Goal: Check status: Check status

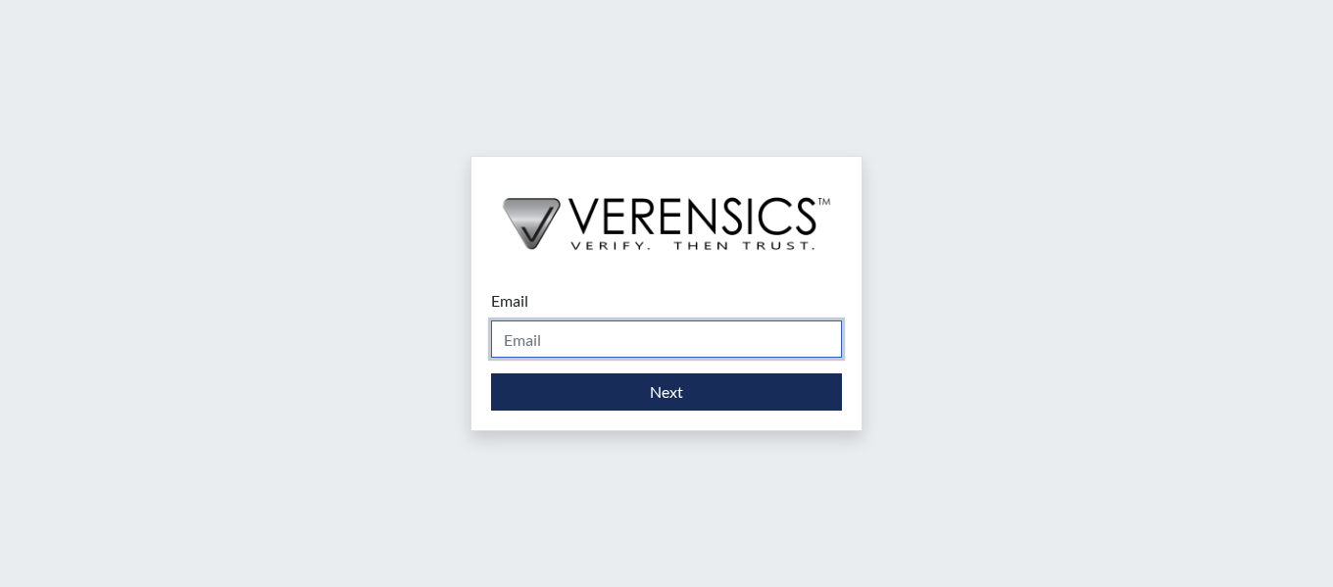
click at [662, 339] on input "Email" at bounding box center [666, 338] width 351 height 37
type input "[PERSON_NAME][EMAIL_ADDRESS][PERSON_NAME][DOMAIN_NAME]"
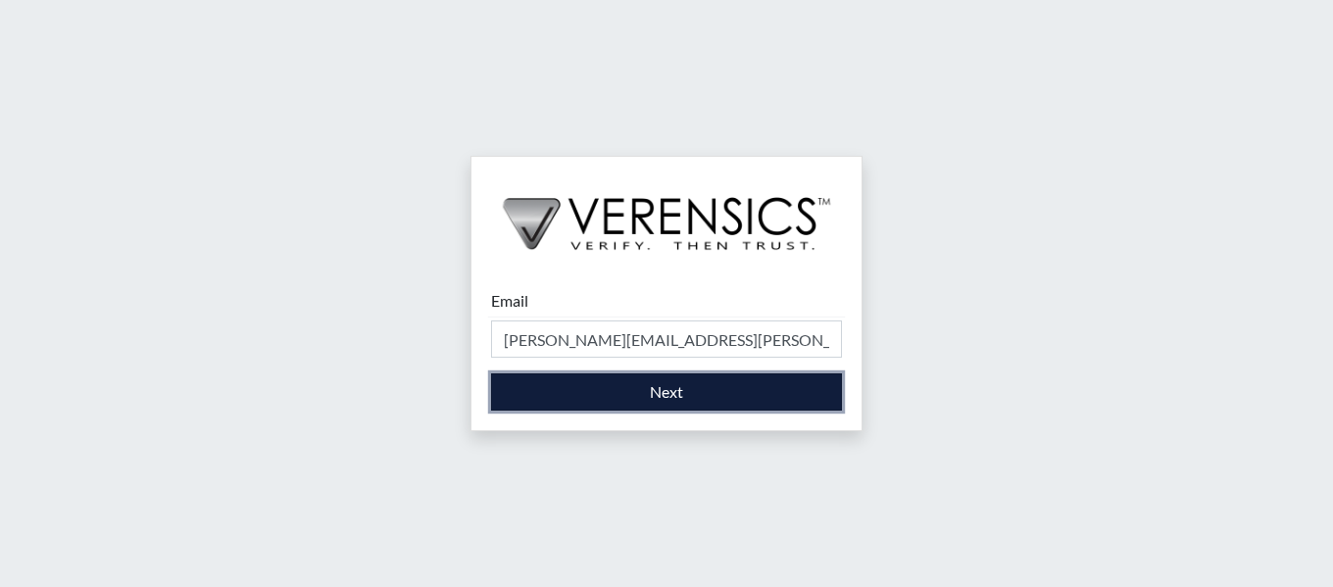
click at [693, 389] on button "Next" at bounding box center [666, 391] width 351 height 37
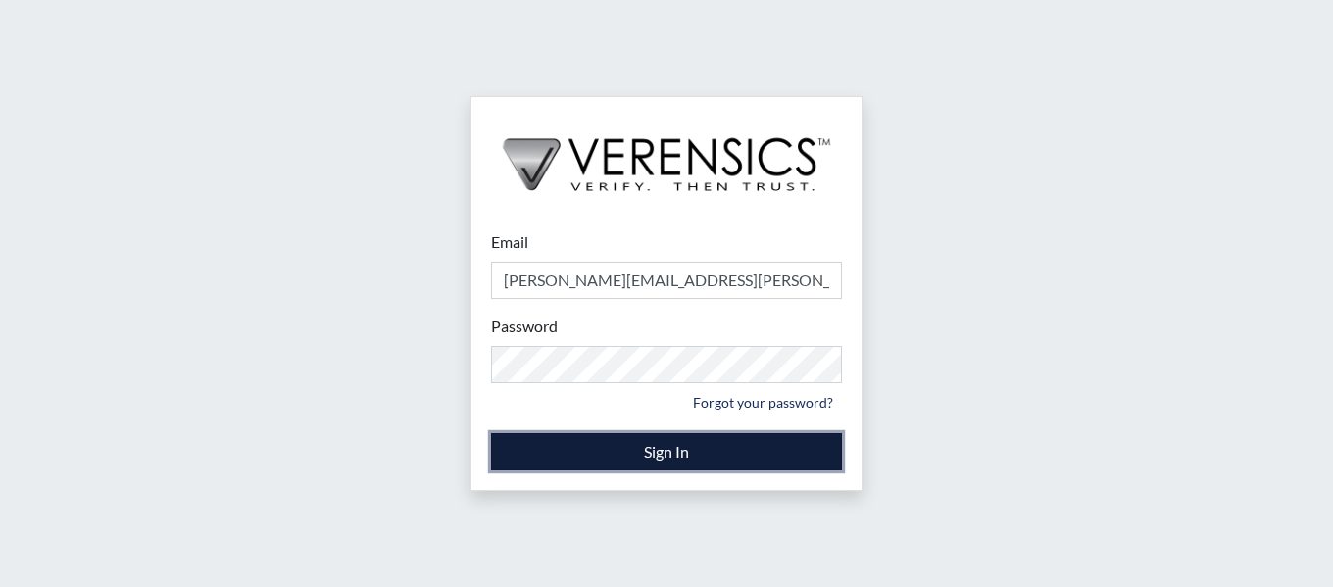
click at [809, 464] on button "Sign In" at bounding box center [666, 451] width 351 height 37
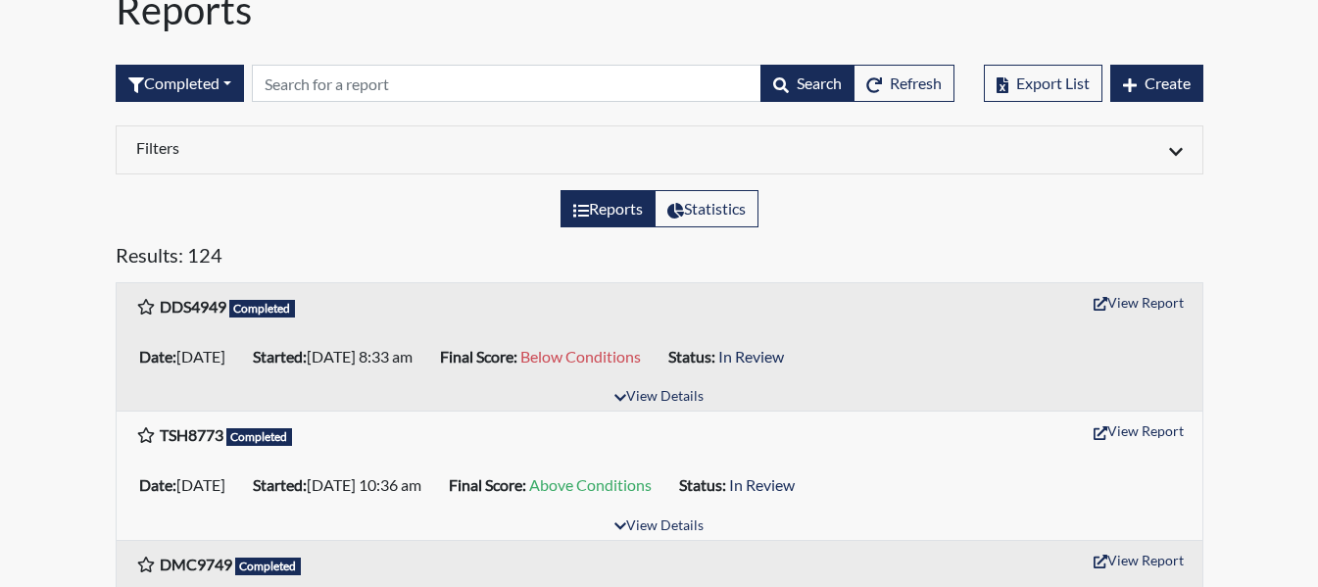
scroll to position [98, 0]
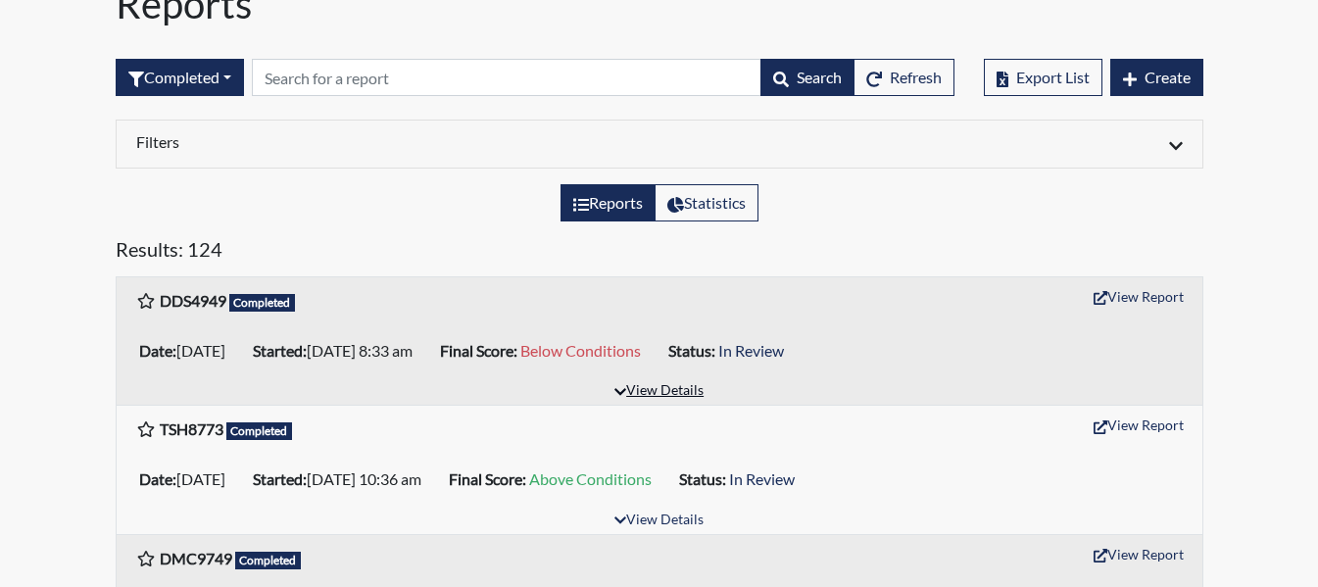
click at [635, 397] on button "View Details" at bounding box center [659, 391] width 107 height 26
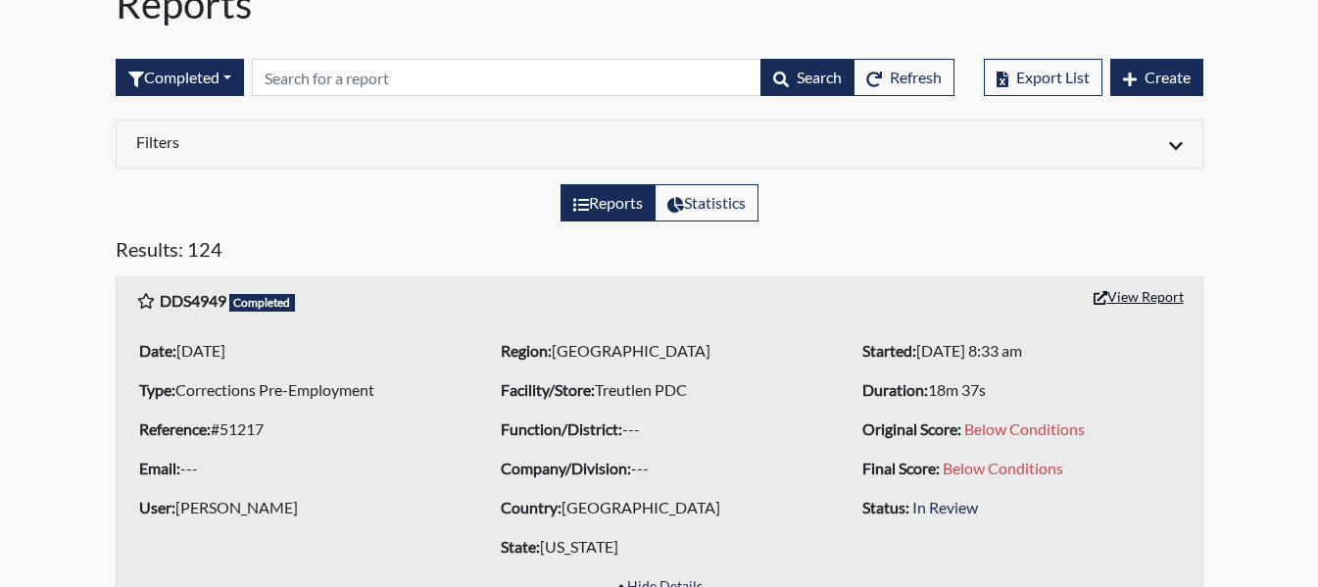
click at [1144, 295] on button "View Report" at bounding box center [1139, 296] width 108 height 30
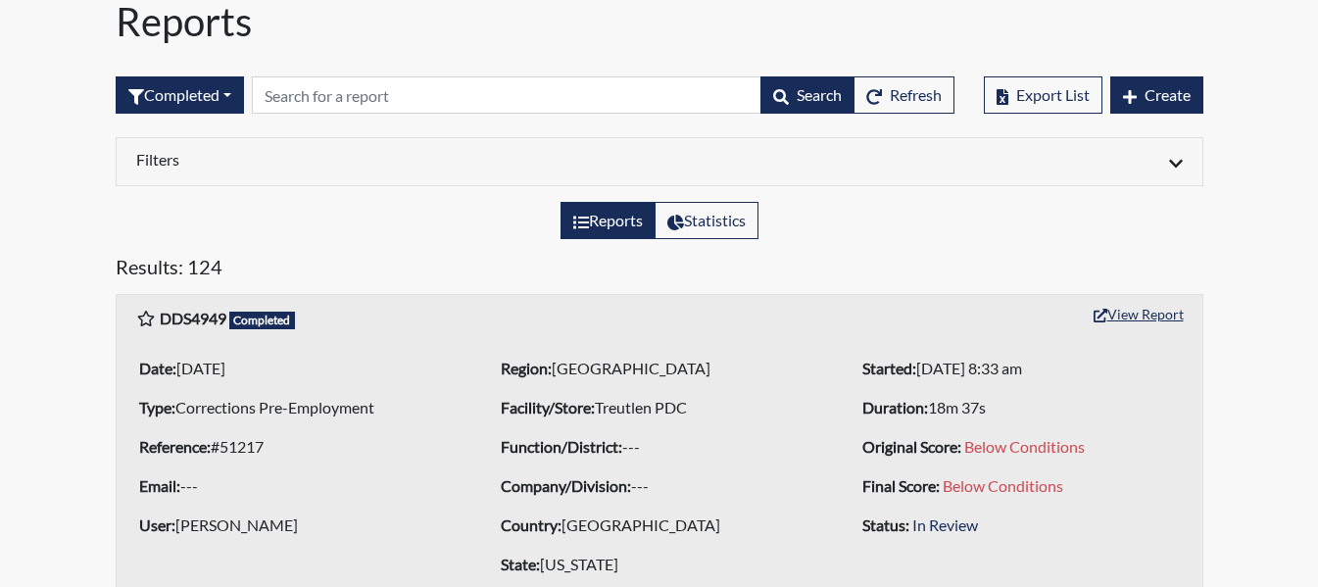
scroll to position [0, 0]
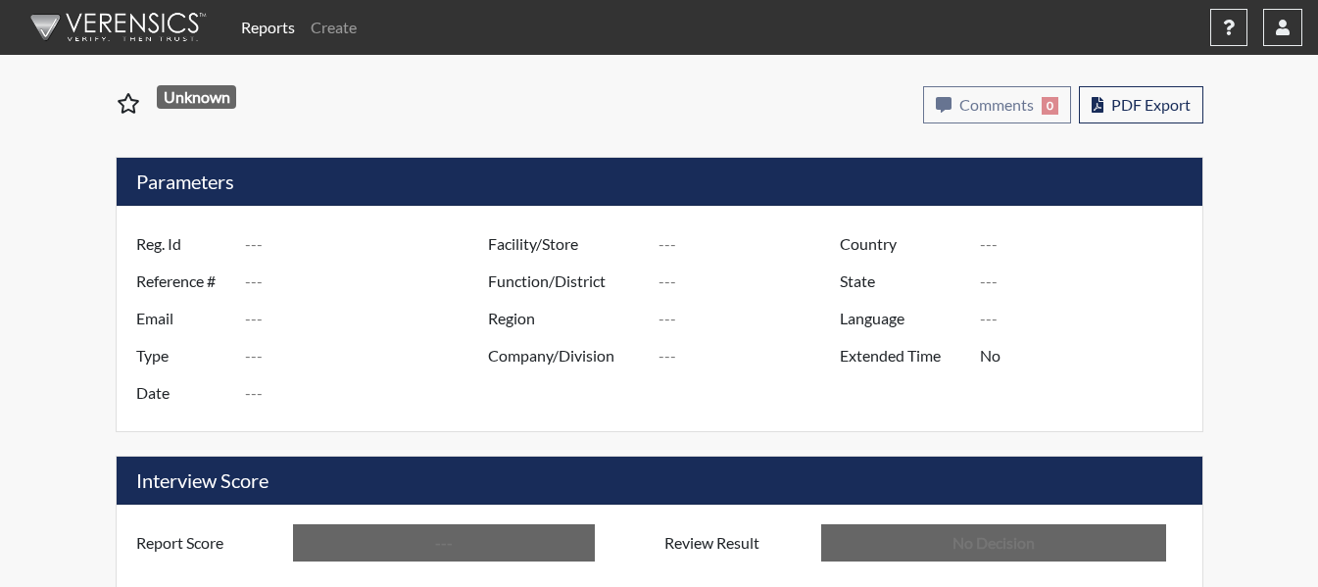
type input "DDS4949"
type input "51217"
type input "---"
type input "Corrections Pre-Employment"
type input "[DATE]"
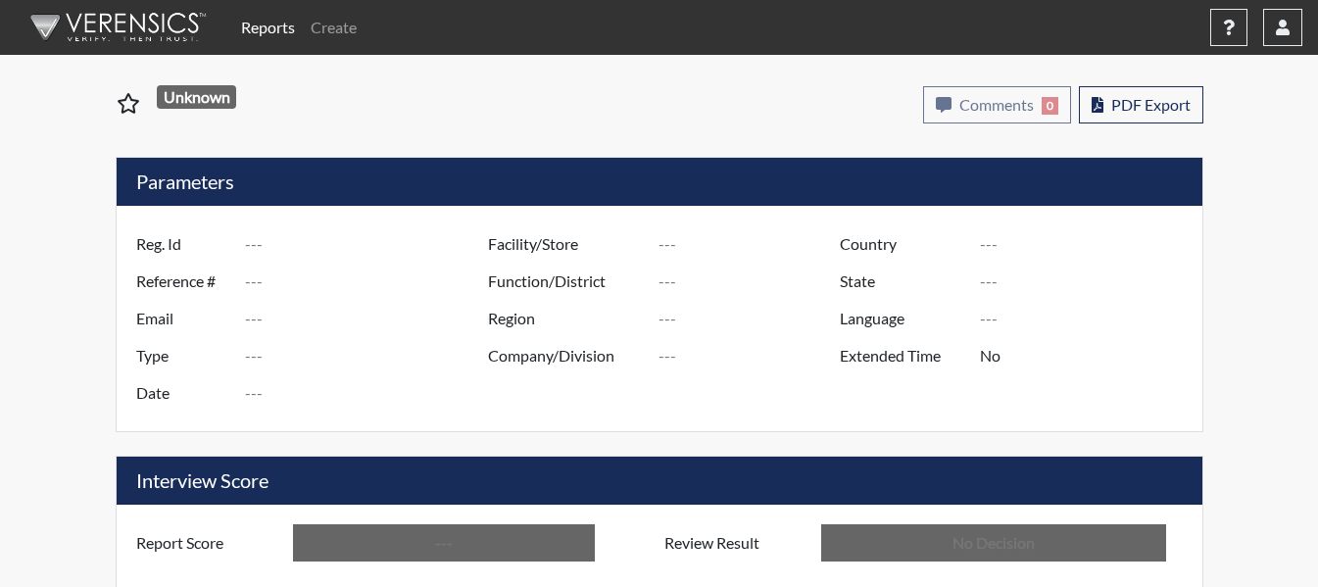
type input "Treutlen PDC"
type input "[GEOGRAPHIC_DATA]"
type input "[US_STATE]"
type input "English"
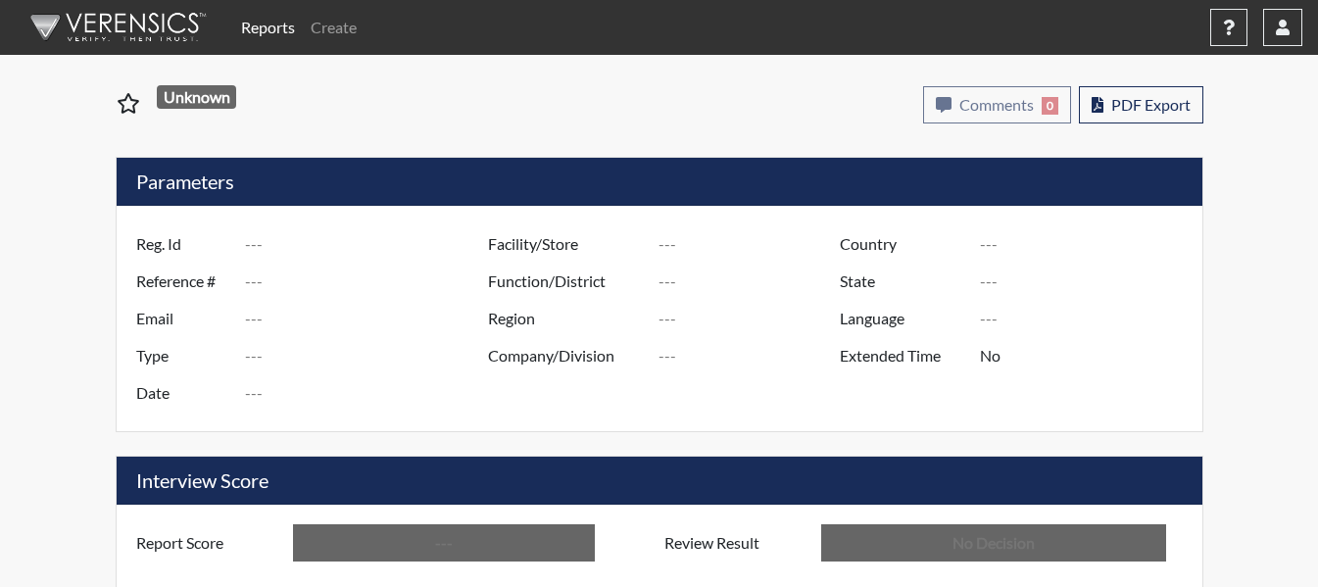
type input "Below Conditions"
type input "In Review"
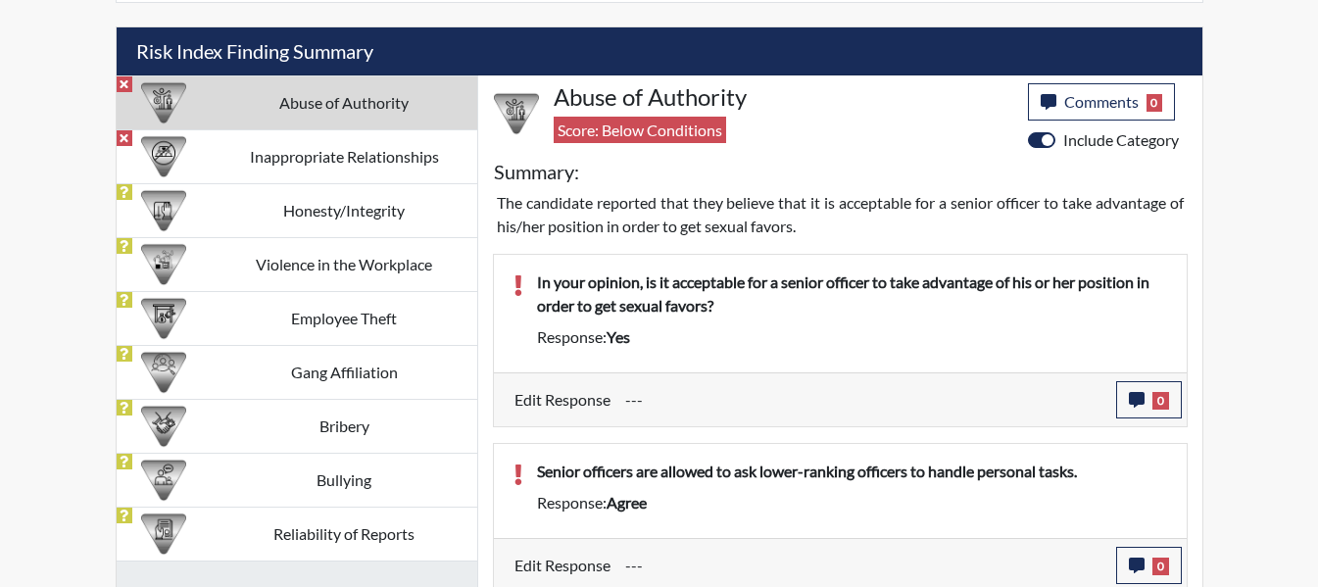
scroll to position [1157, 0]
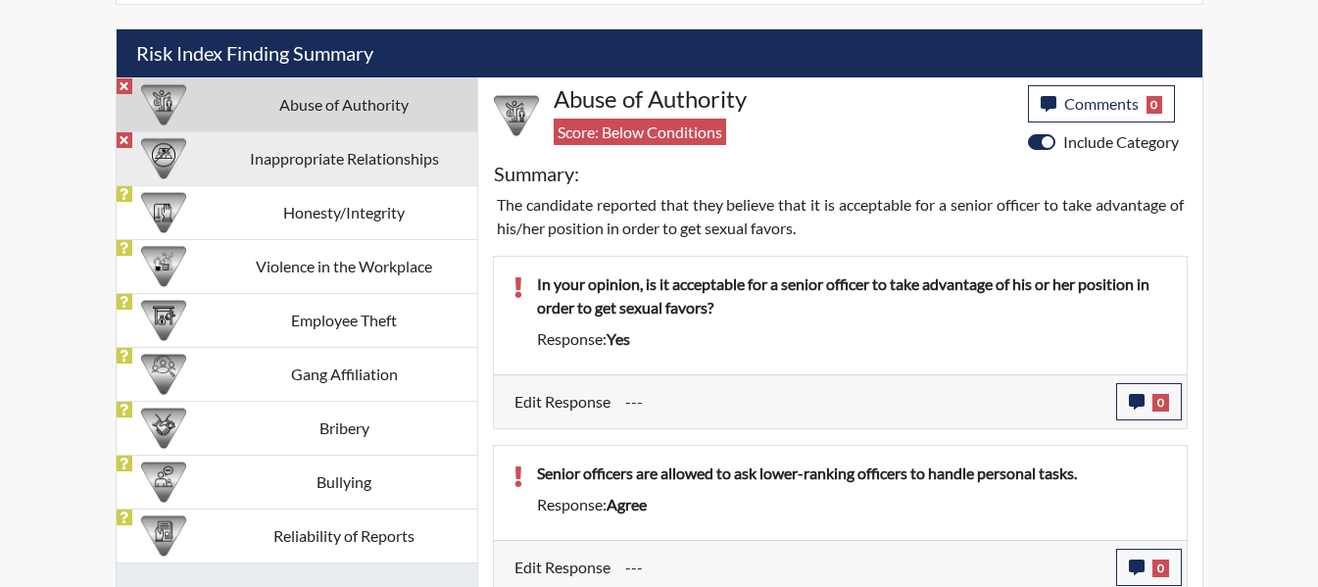
click at [329, 161] on td "Inappropriate Relationships" at bounding box center [345, 158] width 266 height 54
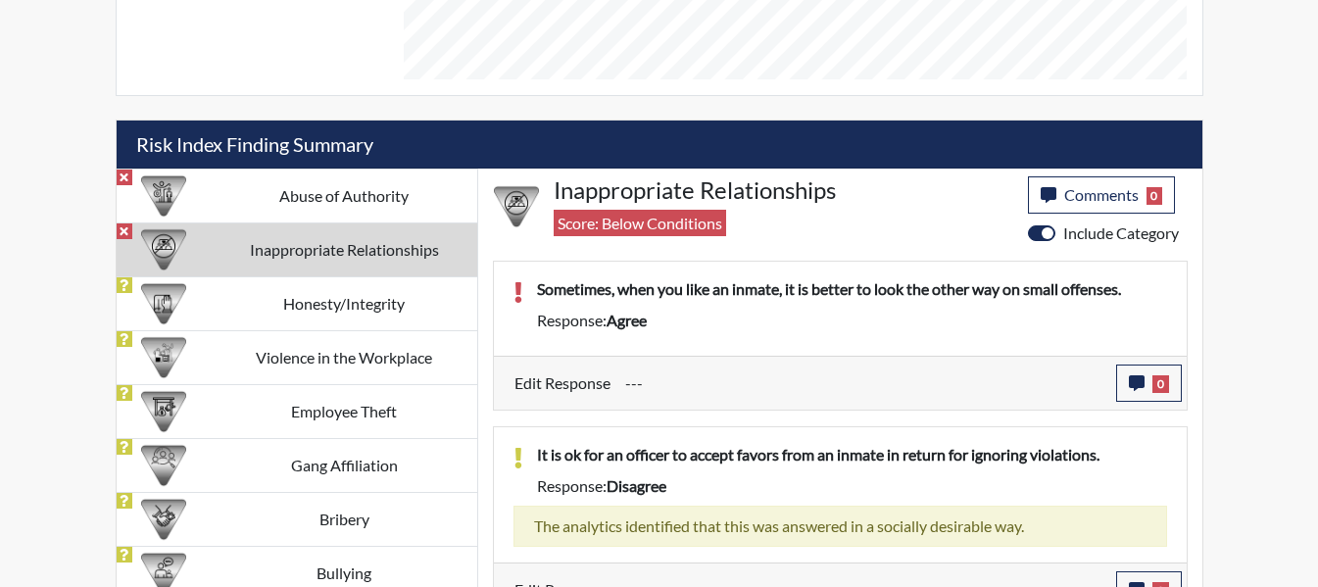
scroll to position [1078, 0]
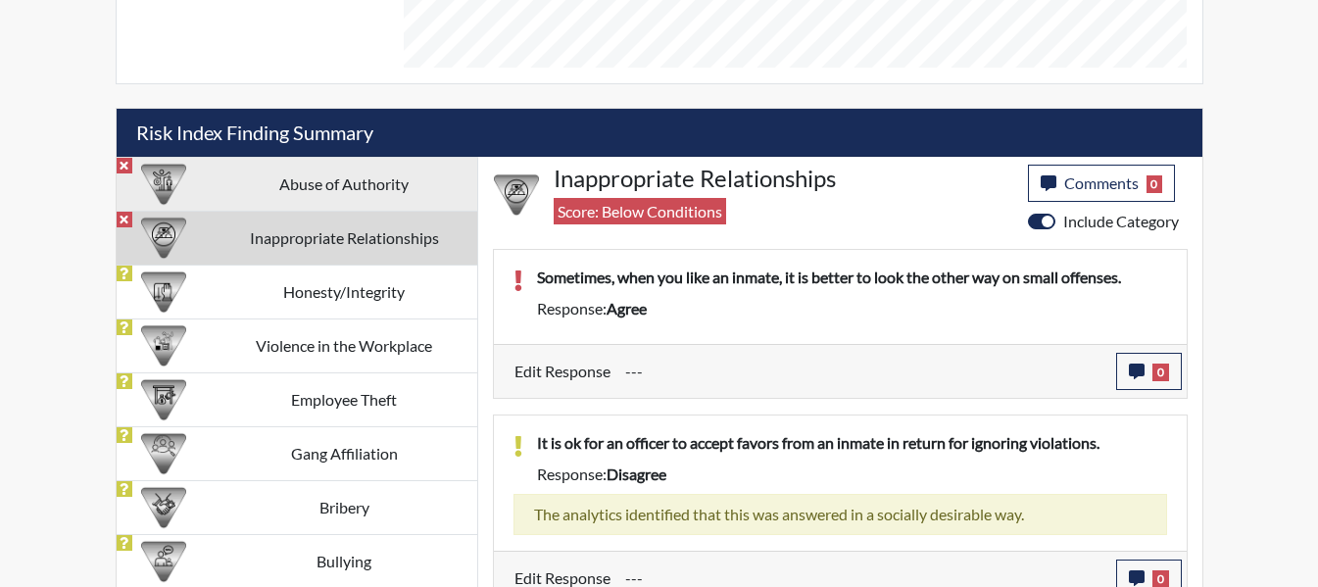
click at [310, 181] on td "Abuse of Authority" at bounding box center [345, 184] width 266 height 54
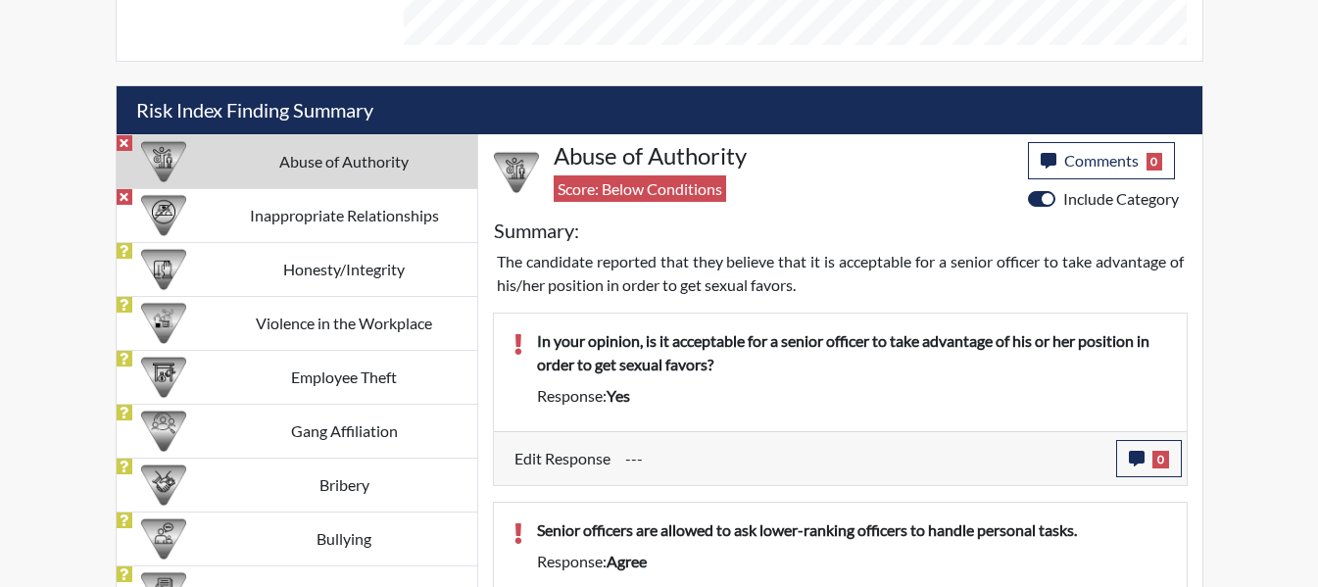
scroll to position [1274, 0]
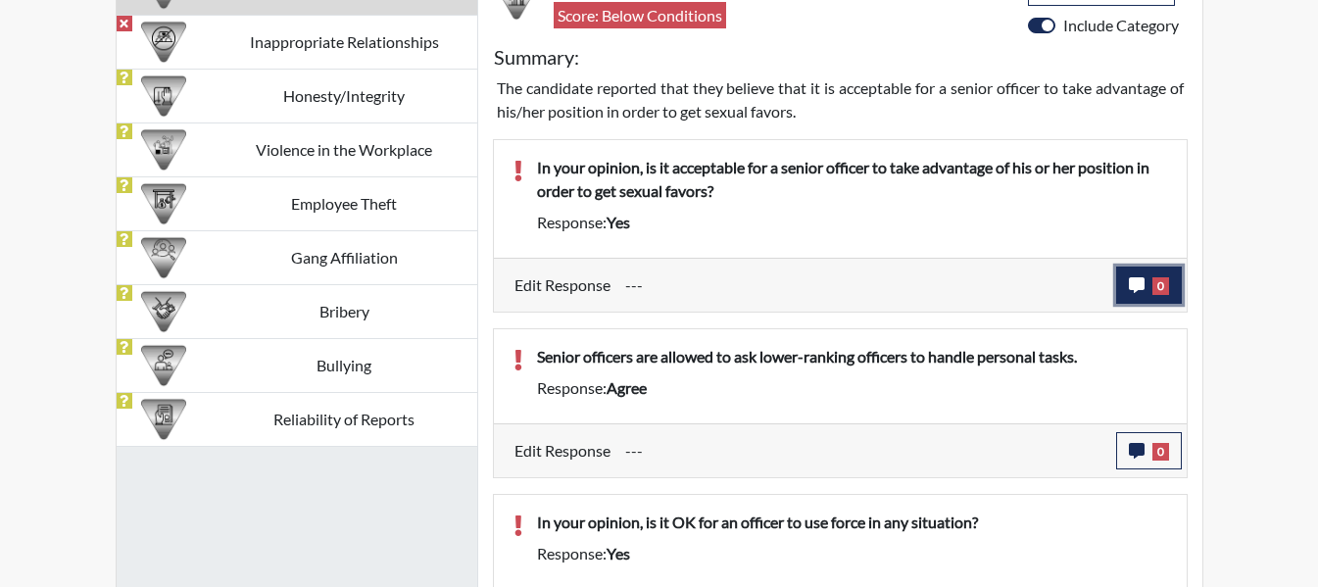
click at [1136, 284] on icon "button" at bounding box center [1137, 285] width 16 height 16
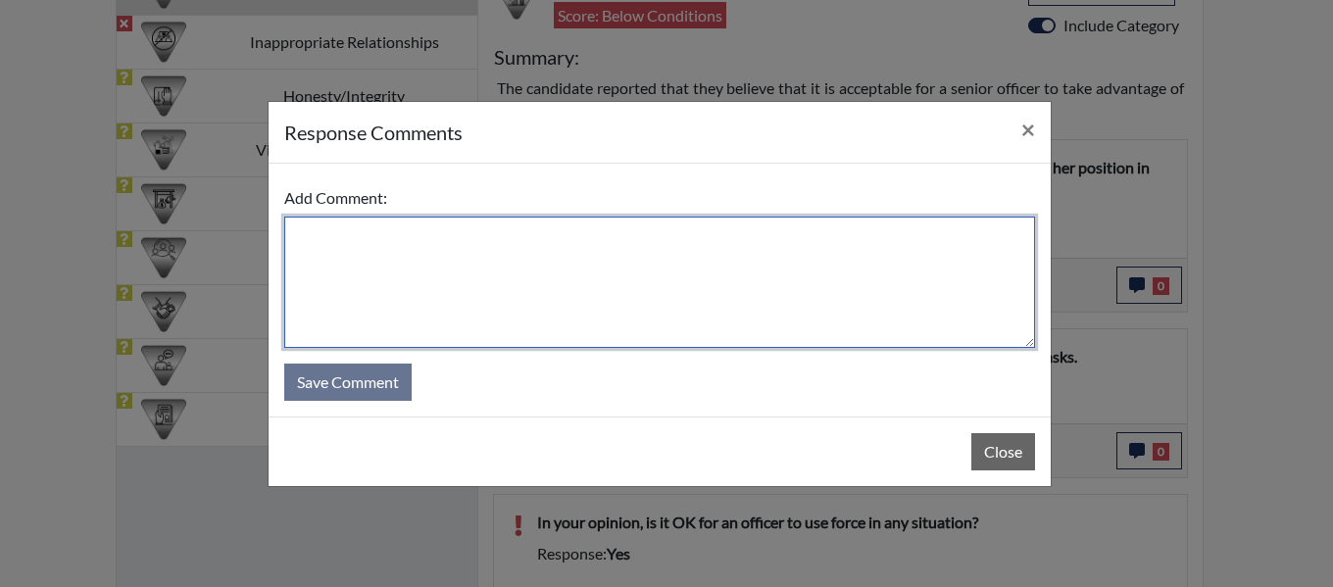
click at [489, 276] on textarea at bounding box center [659, 282] width 751 height 131
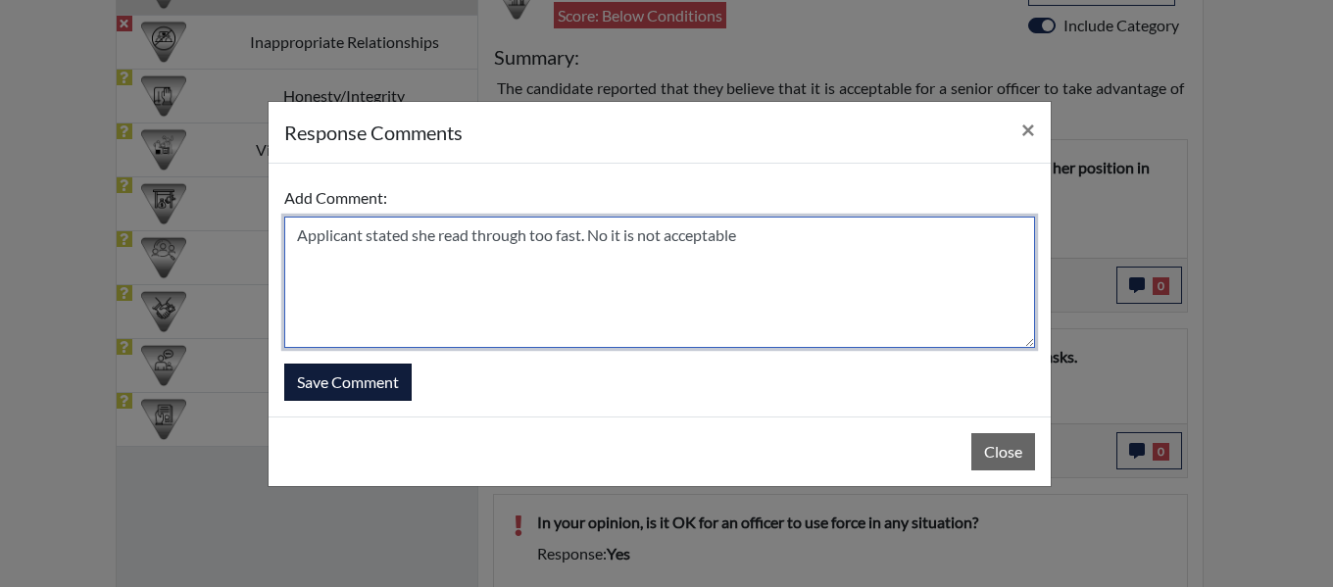
type textarea "Applicant stated she read through too fast. No it is not acceptable"
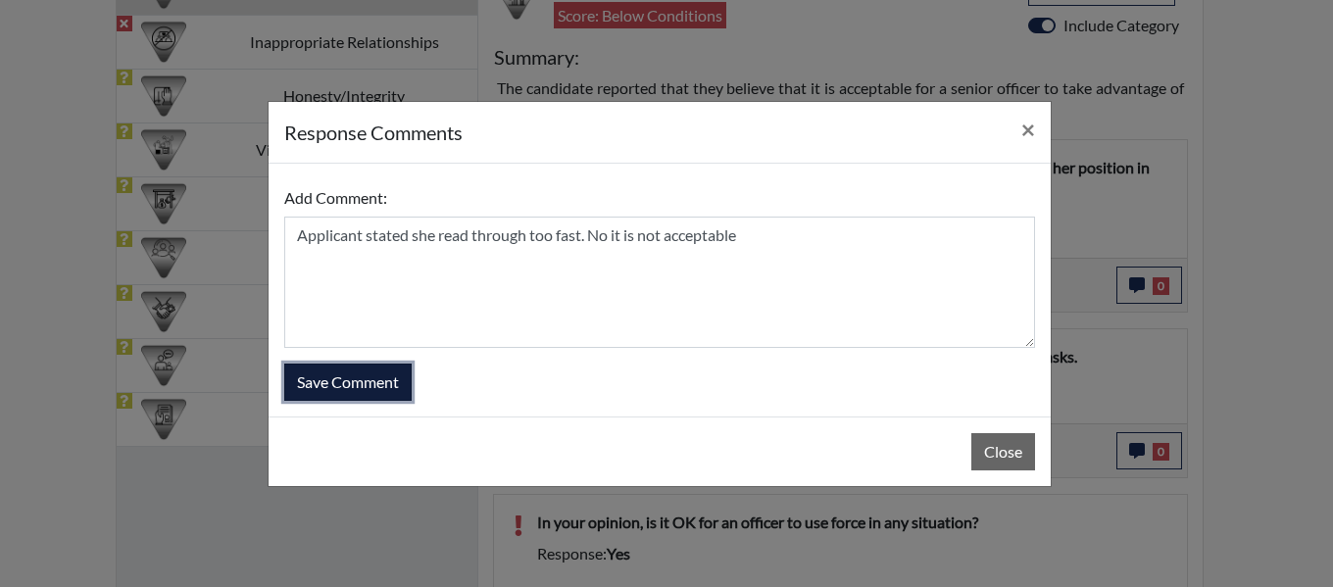
click at [365, 380] on button "Save Comment" at bounding box center [347, 382] width 127 height 37
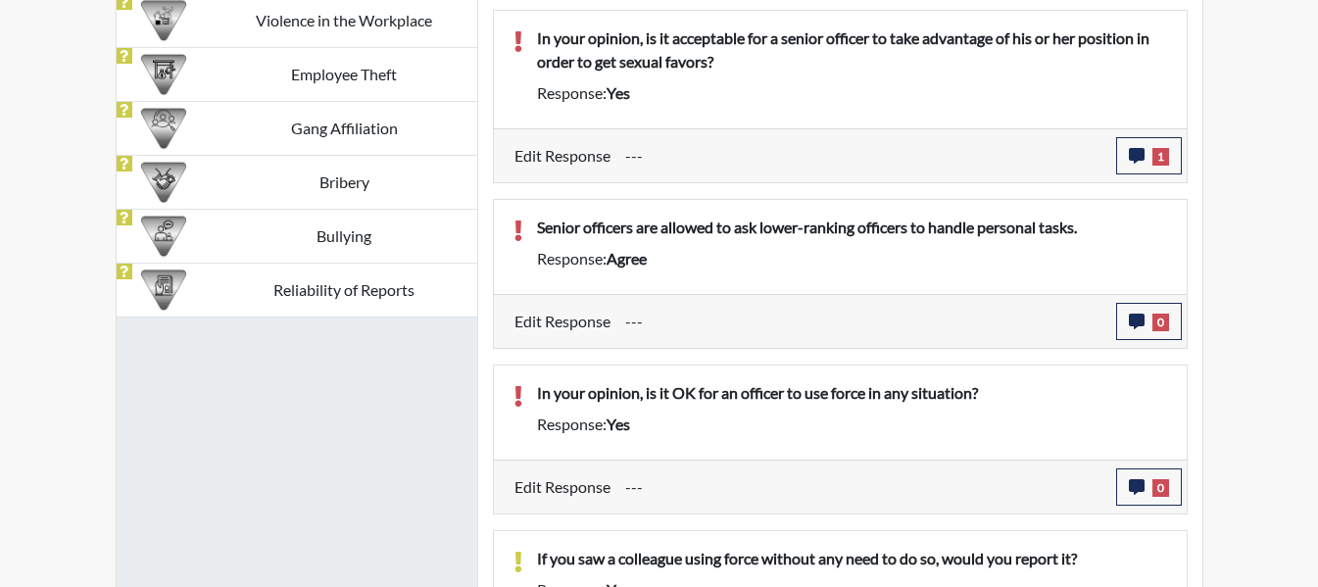
scroll to position [1470, 0]
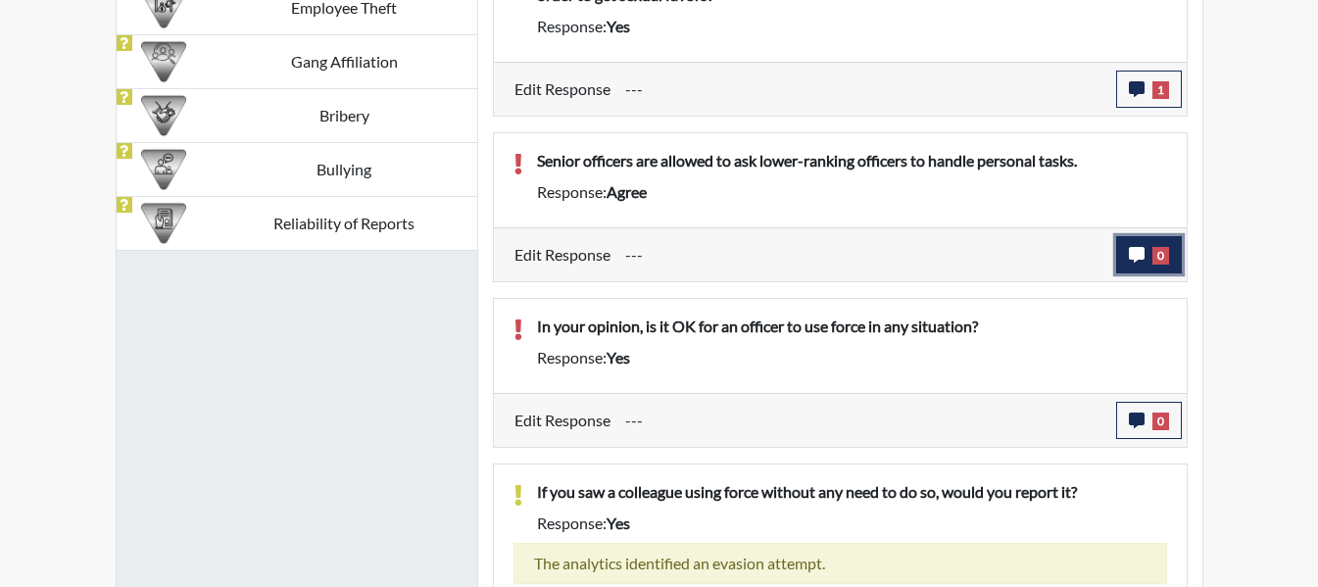
click at [1133, 253] on icon "button" at bounding box center [1137, 255] width 16 height 16
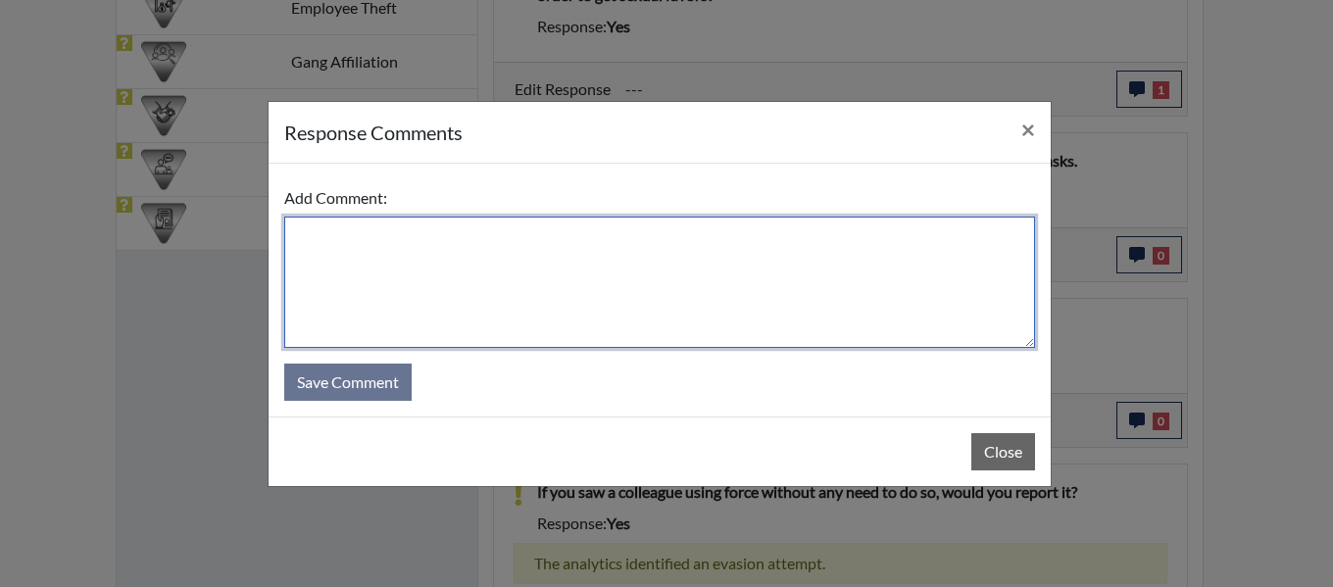
click at [409, 245] on textarea at bounding box center [659, 282] width 751 height 131
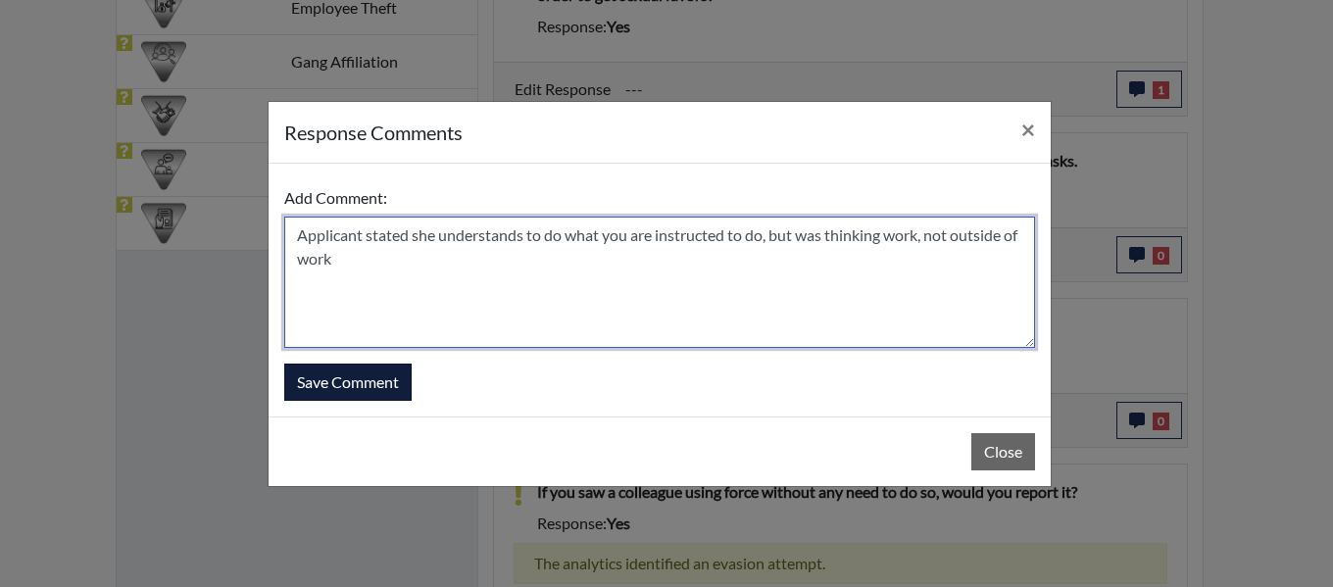
type textarea "Applicant stated she understands to do what you are instructed to do, but was t…"
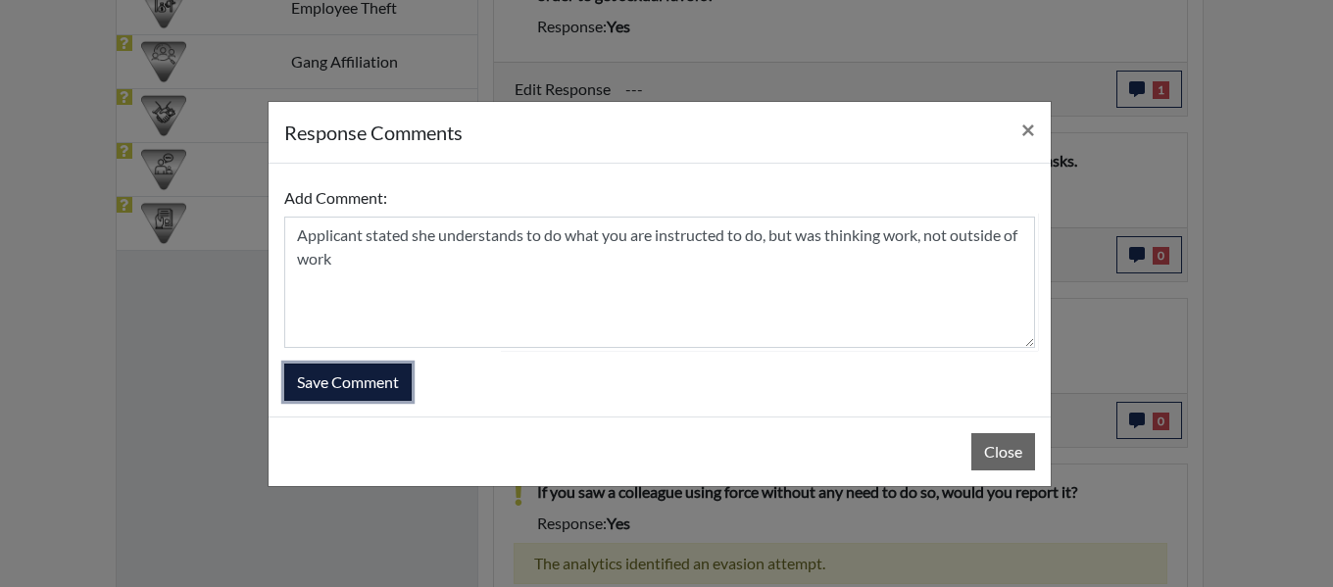
click at [350, 370] on button "Save Comment" at bounding box center [347, 382] width 127 height 37
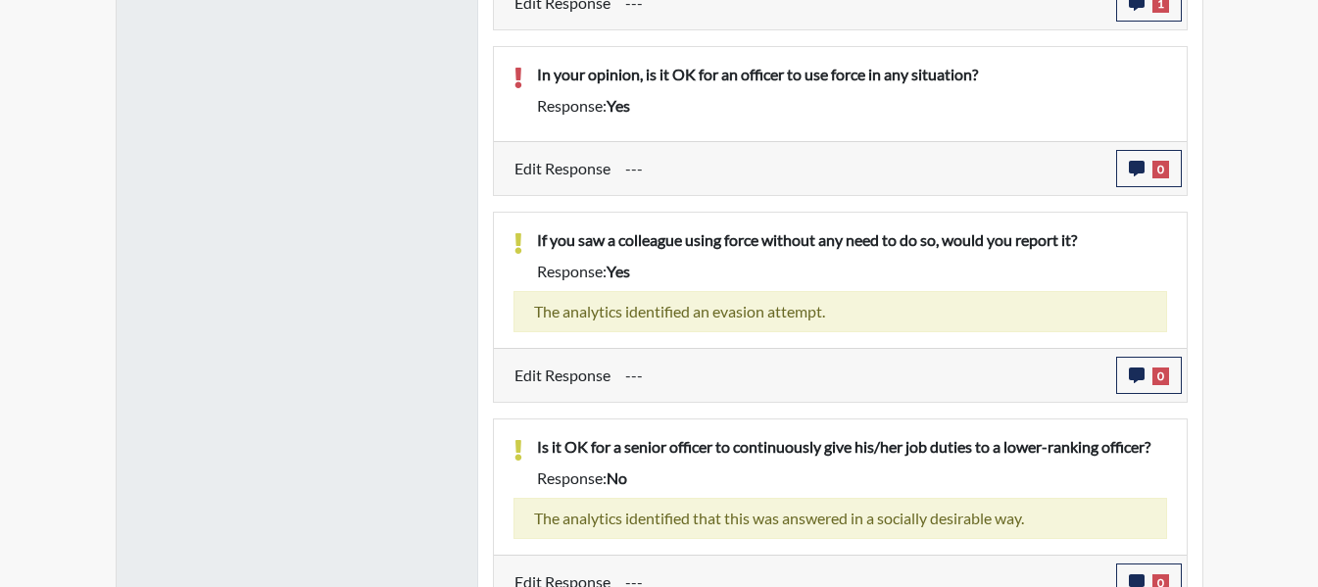
scroll to position [1745, 0]
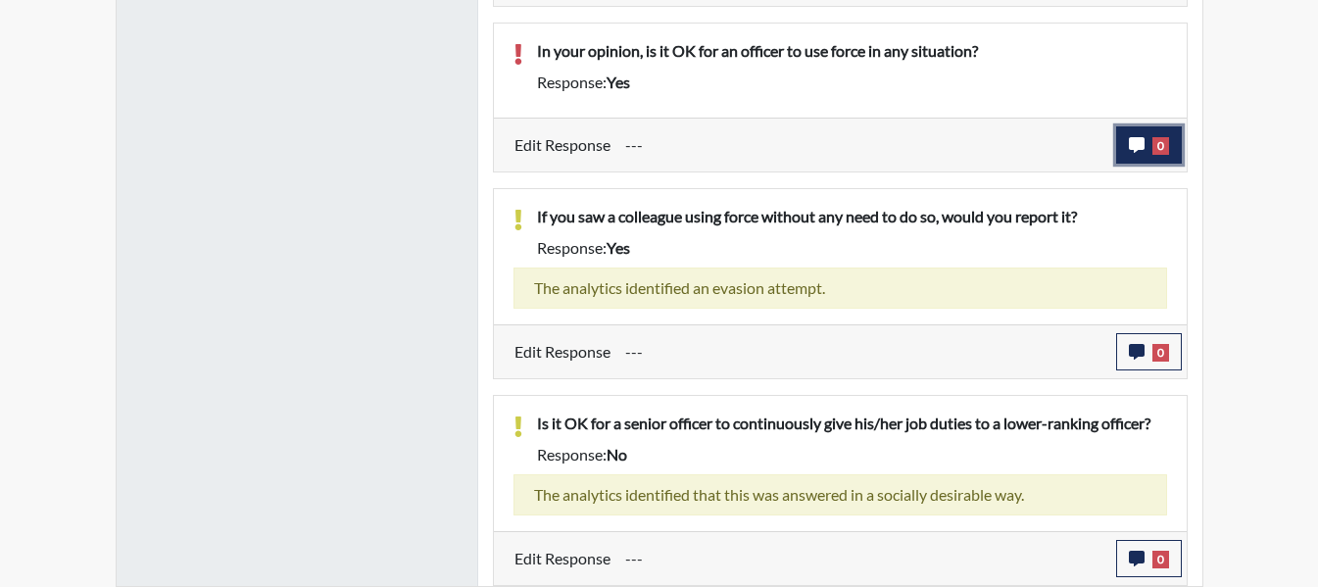
click at [1140, 137] on icon "button" at bounding box center [1137, 145] width 16 height 16
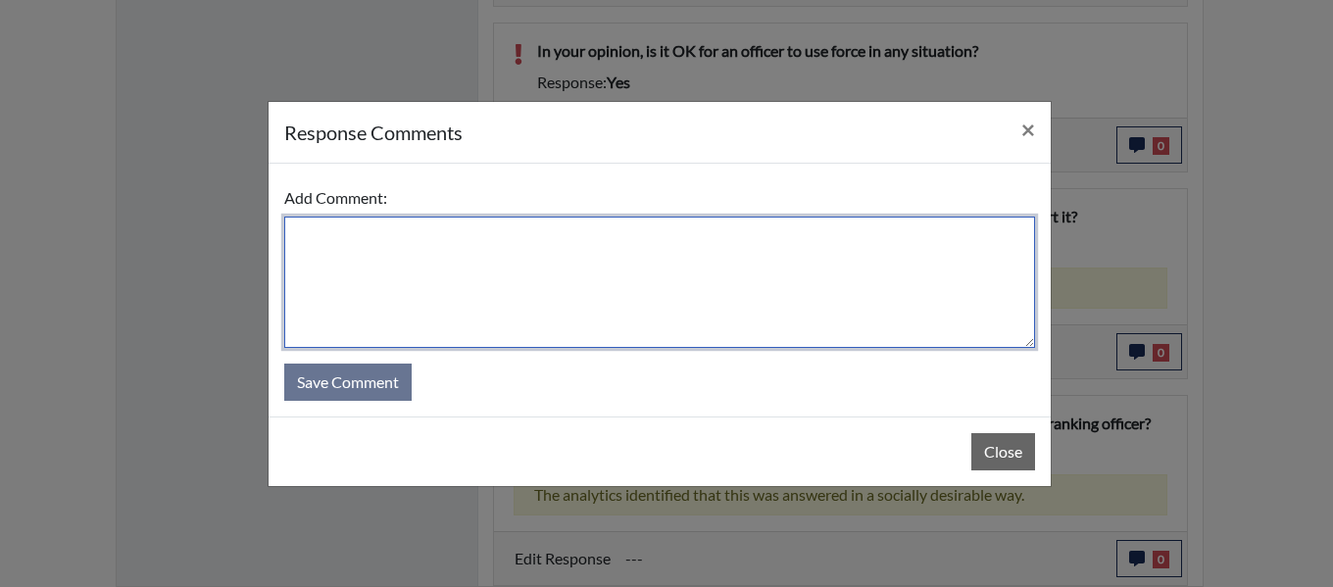
click at [629, 259] on textarea at bounding box center [659, 282] width 751 height 131
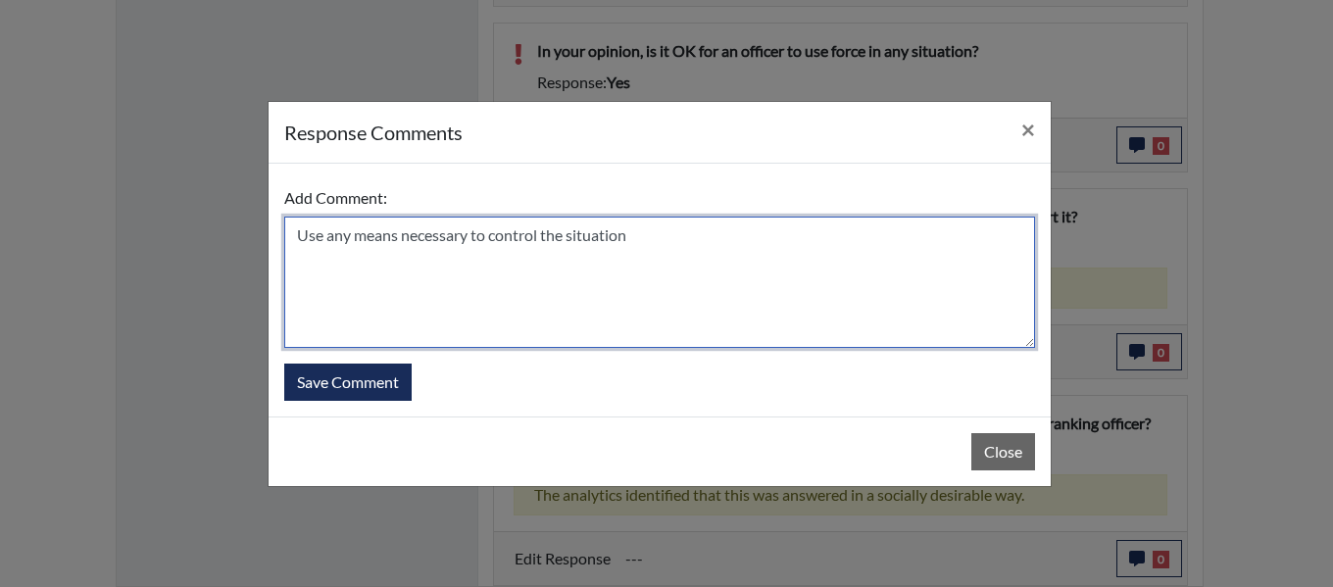
click at [303, 231] on textarea "Use any means necessary to control the situation" at bounding box center [659, 282] width 751 height 131
click at [294, 233] on textarea "Use any means necessary to control the situation" at bounding box center [659, 282] width 751 height 131
type textarea "Applicant stated Use any means necessary to control the situation"
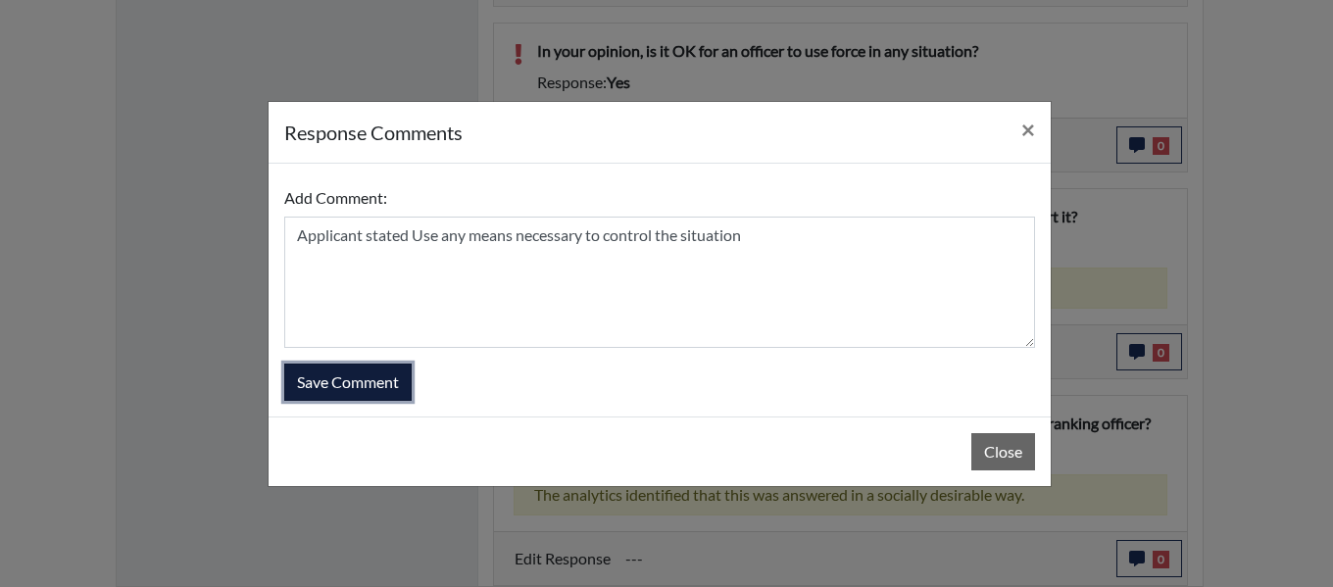
click at [382, 395] on button "Save Comment" at bounding box center [347, 382] width 127 height 37
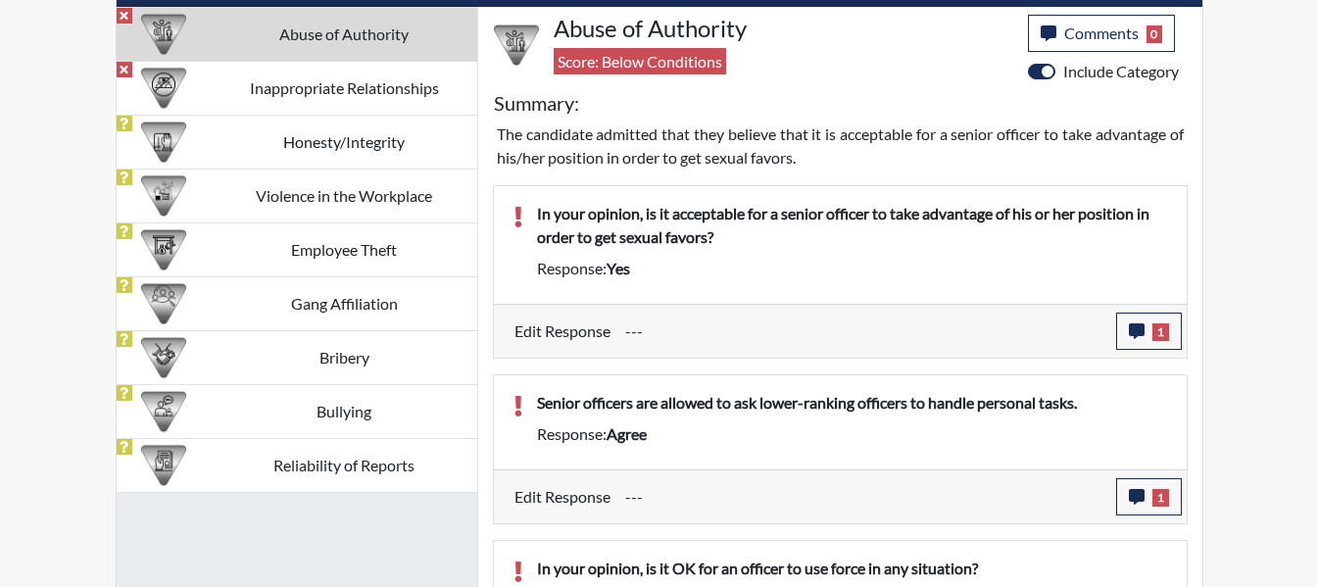
scroll to position [863, 0]
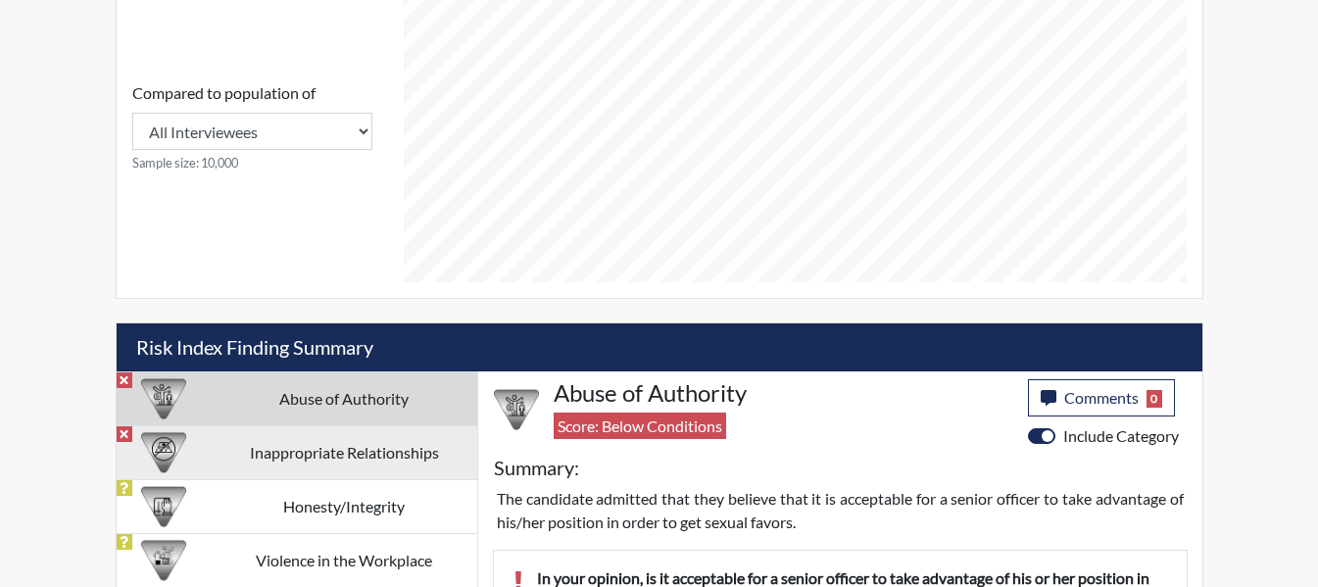
click at [320, 444] on td "Inappropriate Relationships" at bounding box center [345, 452] width 266 height 54
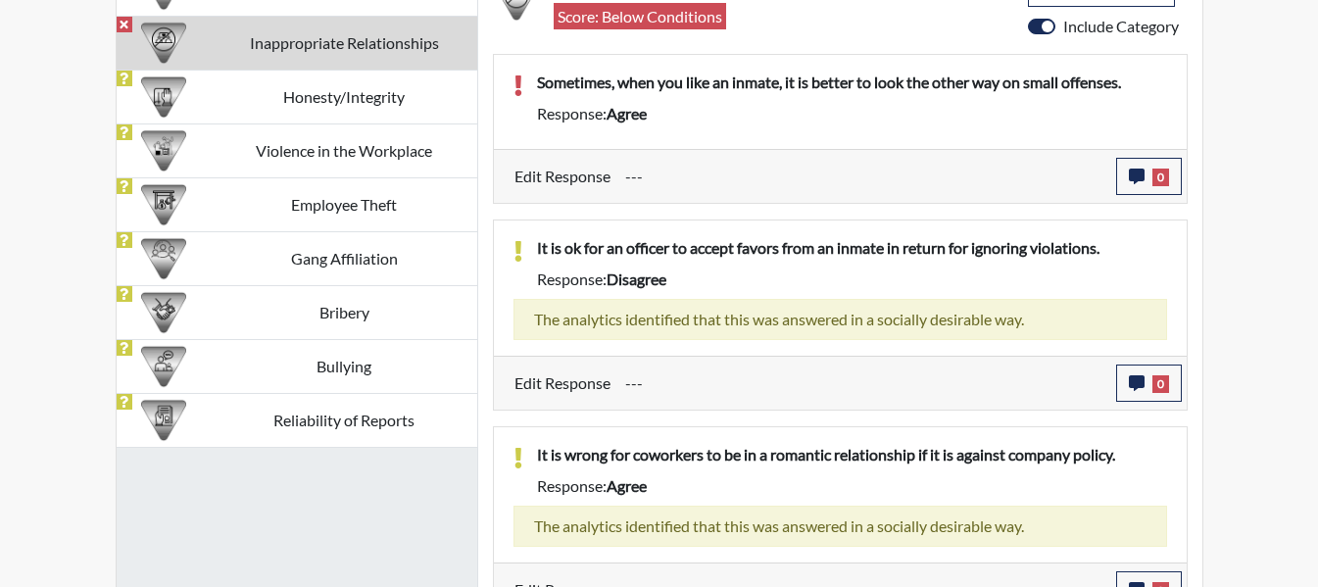
scroll to position [1304, 0]
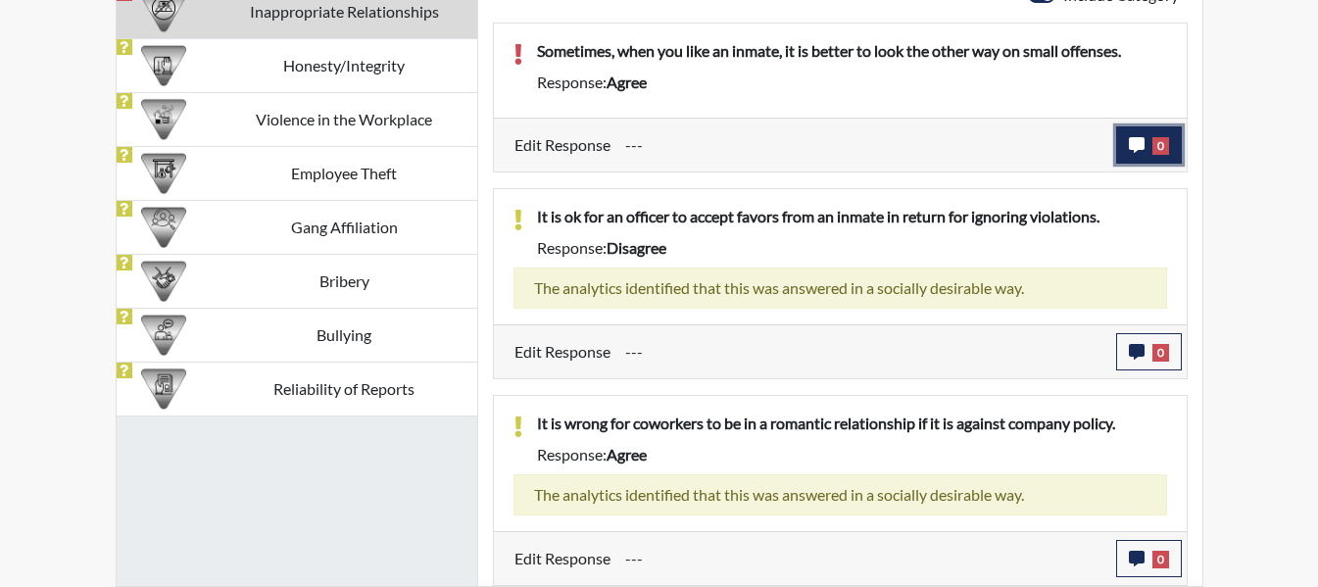
click at [1131, 141] on icon "button" at bounding box center [1137, 145] width 16 height 16
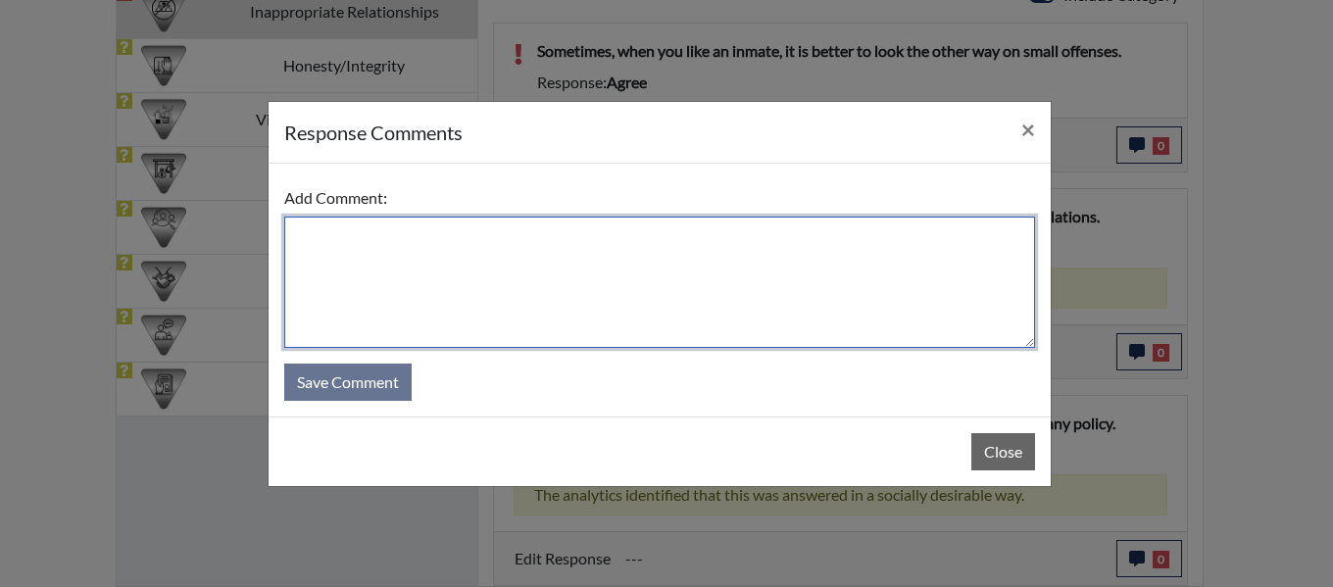
click at [470, 239] on textarea at bounding box center [659, 282] width 751 height 131
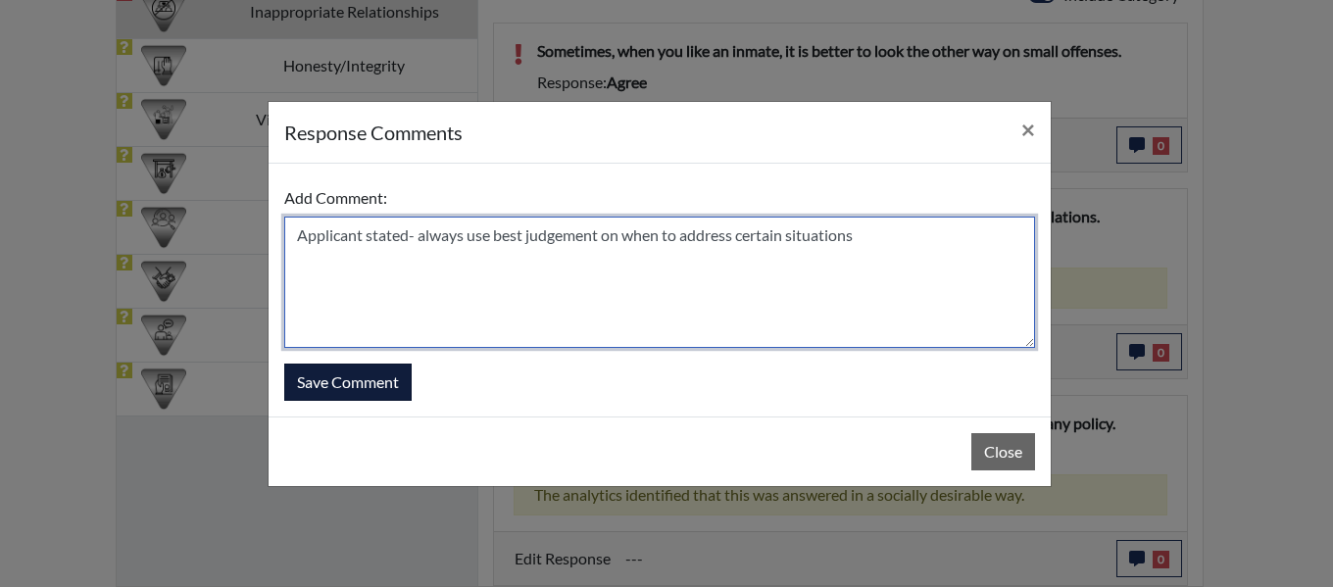
type textarea "Applicant stated- always use best judgement on when to address certain situatio…"
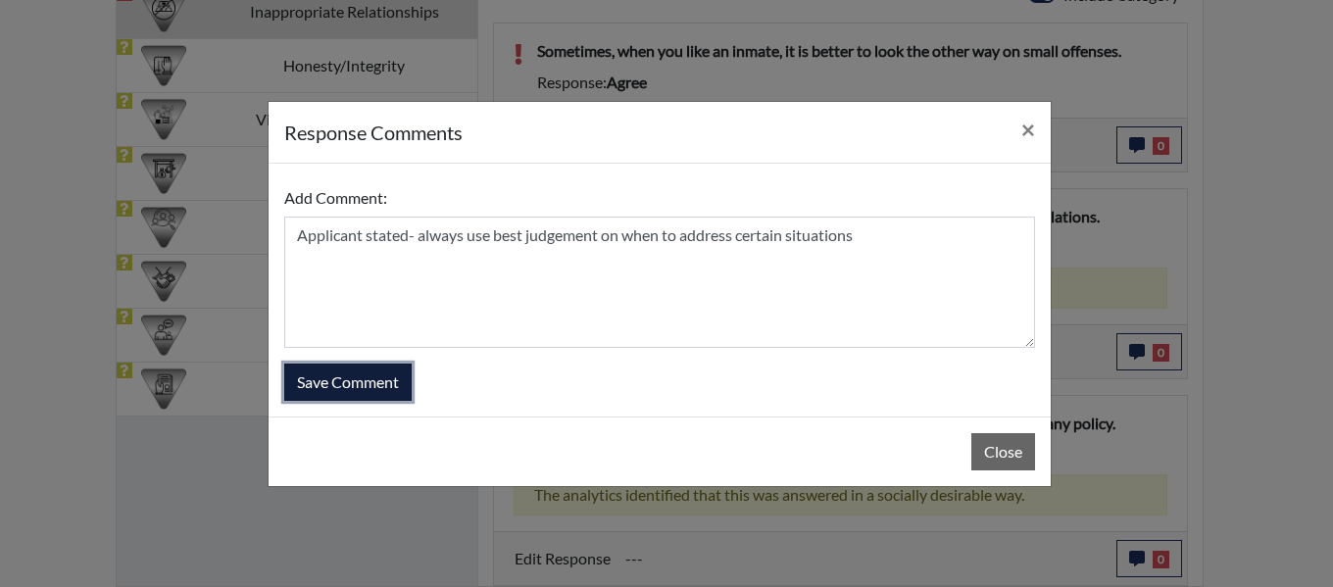
click at [370, 378] on button "Save Comment" at bounding box center [347, 382] width 127 height 37
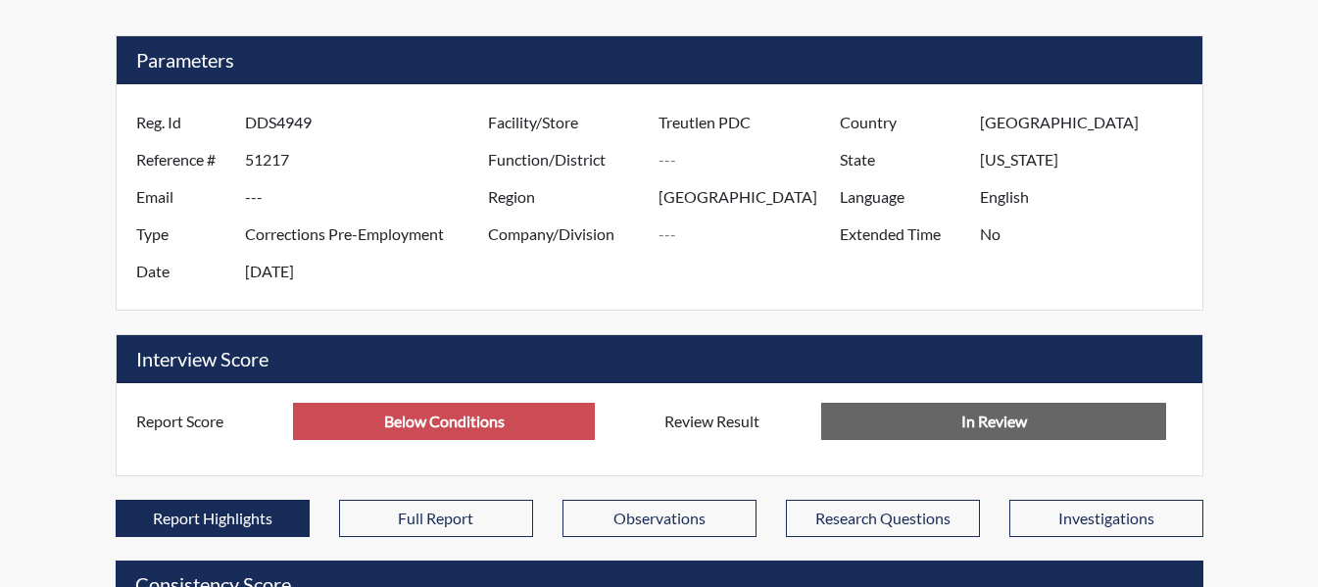
scroll to position [0, 0]
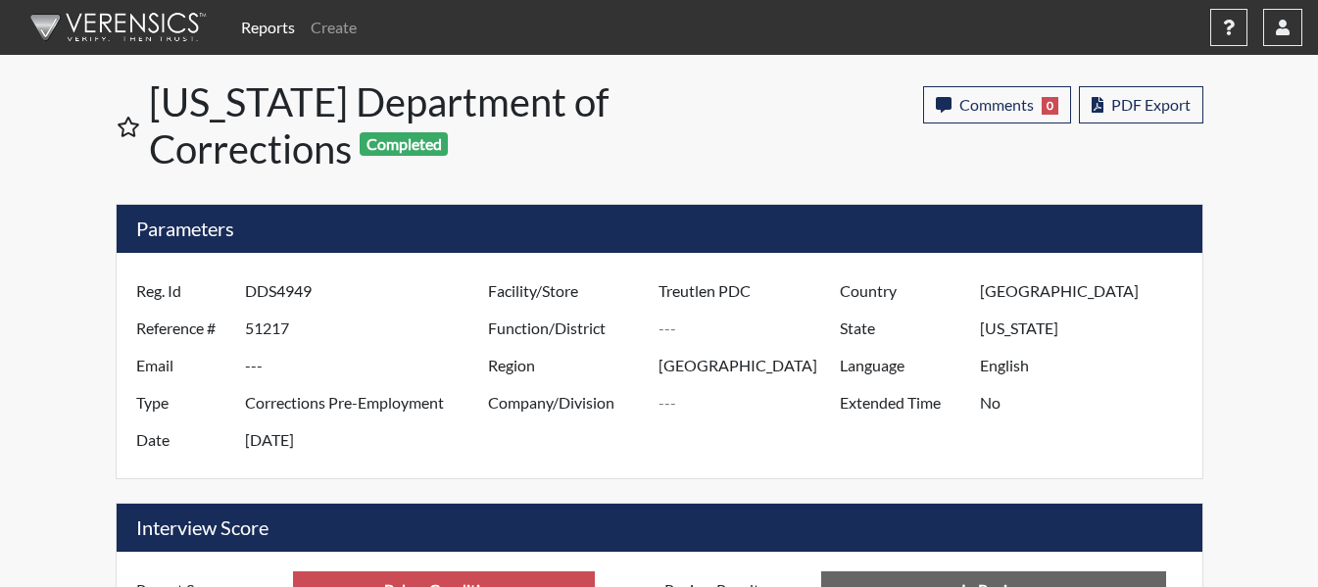
drag, startPoint x: 245, startPoint y: 288, endPoint x: 313, endPoint y: 297, distance: 68.2
click at [372, 283] on input "DDS4949" at bounding box center [369, 290] width 248 height 37
